Goal: Complete application form

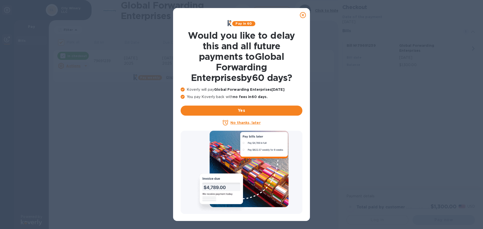
click at [303, 14] on icon at bounding box center [303, 15] width 6 height 6
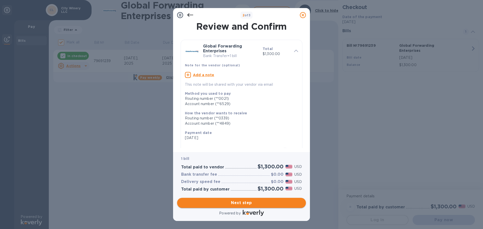
click at [241, 200] on span "Next step" at bounding box center [241, 203] width 121 height 6
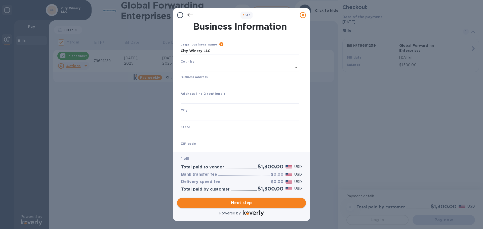
type input "[GEOGRAPHIC_DATA]"
click at [214, 80] on input "Business address" at bounding box center [240, 83] width 119 height 8
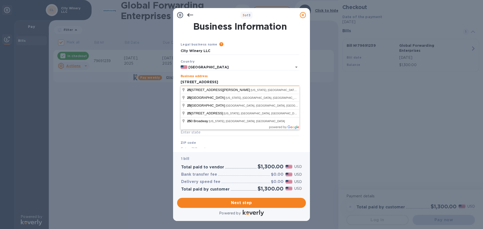
click at [220, 81] on input "[STREET_ADDRESS]" at bounding box center [240, 83] width 119 height 8
click at [224, 81] on input "[STREET_ADDRESS]" at bounding box center [240, 83] width 119 height 8
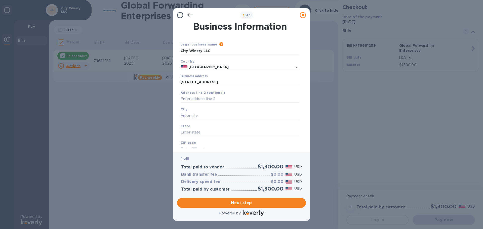
type input "[STREET_ADDRESS]"
type input "[US_STATE]"
type input "NY"
type input "10011"
click at [260, 203] on span "Next step" at bounding box center [241, 203] width 121 height 6
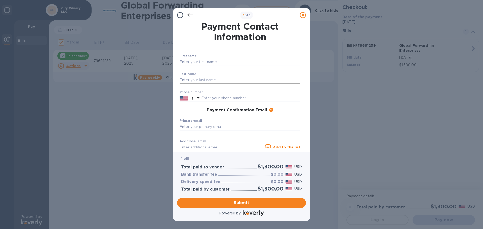
click at [212, 80] on input "text" at bounding box center [240, 81] width 121 height 8
click at [217, 61] on input "text" at bounding box center [240, 62] width 121 height 8
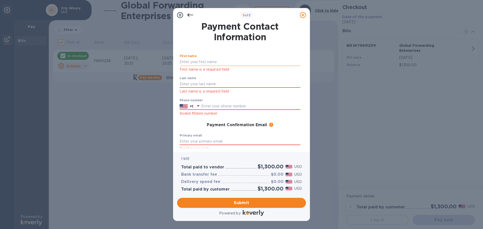
type input "City"
type input "Winery"
type input "6467232716"
type input "[EMAIL_ADDRESS][DOMAIN_NAME]"
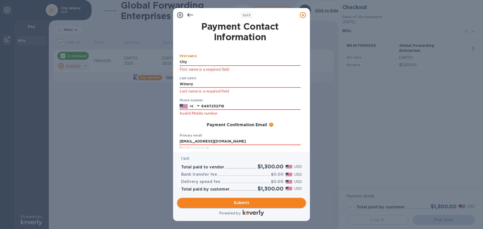
click at [230, 204] on span "Submit" at bounding box center [241, 203] width 121 height 6
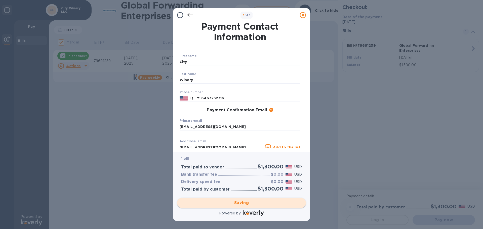
checkbox input "false"
